Goal: Task Accomplishment & Management: Complete application form

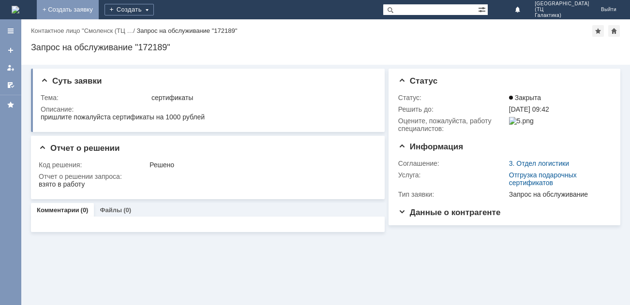
click at [99, 11] on link "+ Создать заявку" at bounding box center [68, 9] width 62 height 19
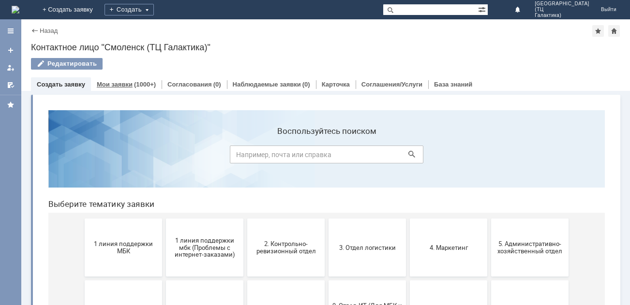
click at [129, 85] on link "Мои заявки" at bounding box center [115, 84] width 36 height 7
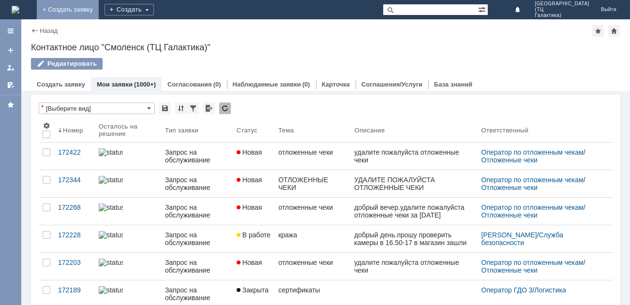
click at [99, 14] on link "+ Создать заявку" at bounding box center [68, 9] width 62 height 19
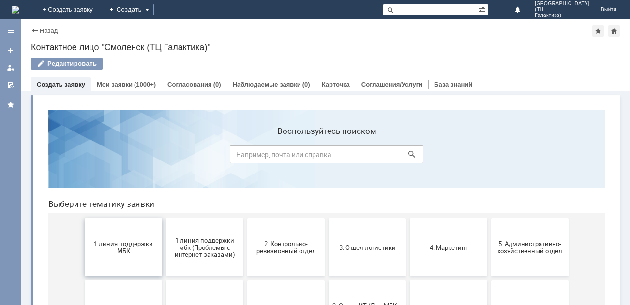
click at [134, 245] on span "1 линия поддержки МБК" at bounding box center [124, 247] width 72 height 15
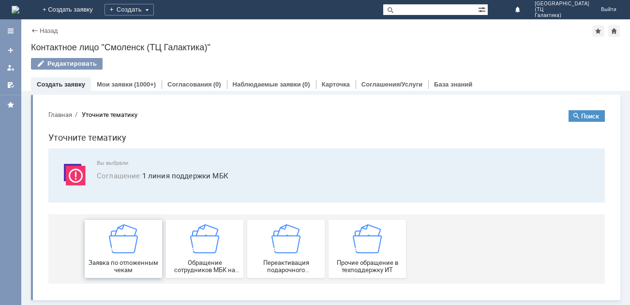
click at [150, 233] on div "Заявка по отложенным чекам" at bounding box center [124, 248] width 72 height 49
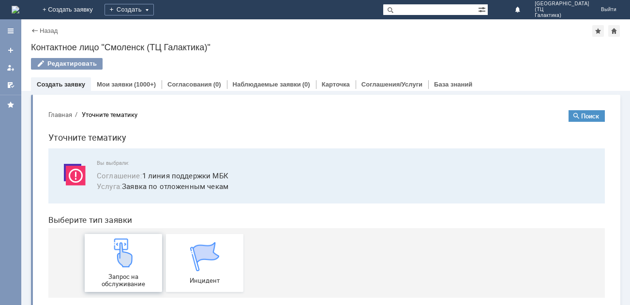
click at [133, 253] on img at bounding box center [123, 252] width 29 height 29
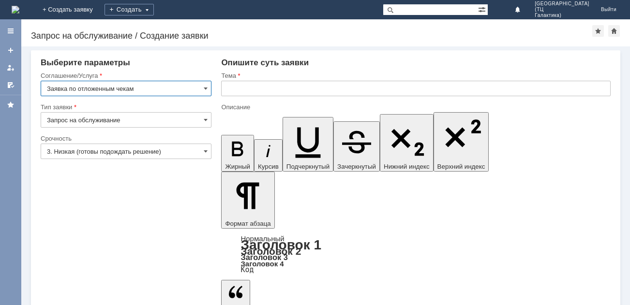
click at [203, 150] on input "3. Низкая (готовы подождать решение)" at bounding box center [126, 151] width 171 height 15
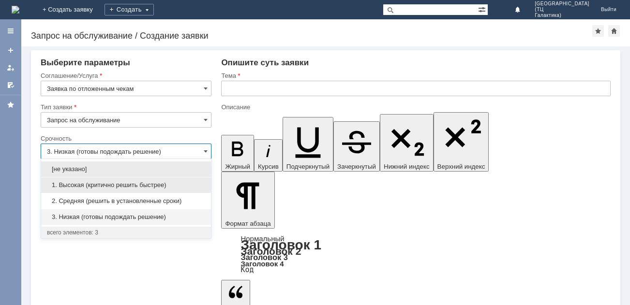
click at [112, 183] on span "1. Высокая (критично решить быстрее)" at bounding box center [126, 185] width 158 height 8
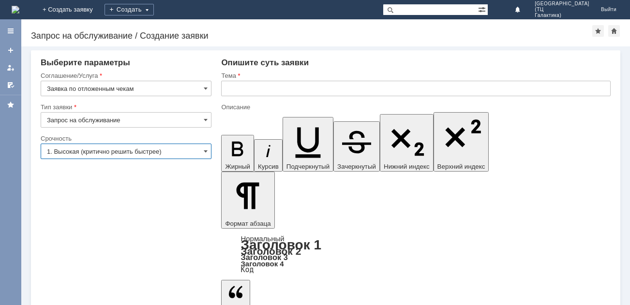
type input "1. Высокая (критично решить быстрее)"
click at [225, 88] on input "text" at bounding box center [415, 88] width 389 height 15
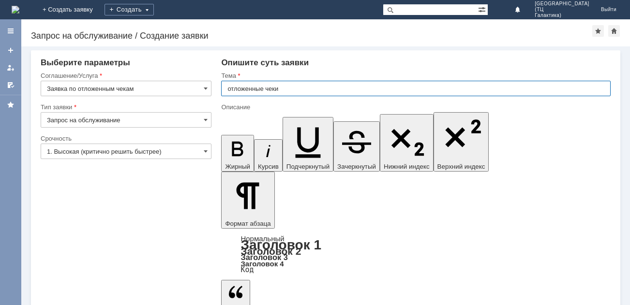
type input "отложенные чеки"
